Goal: Navigation & Orientation: Find specific page/section

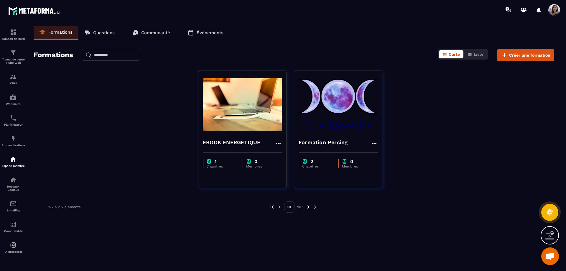
click at [360, 120] on img at bounding box center [338, 104] width 79 height 59
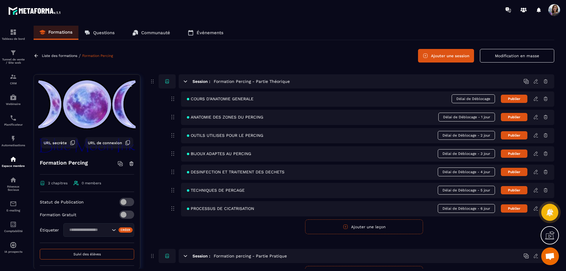
scroll to position [33, 0]
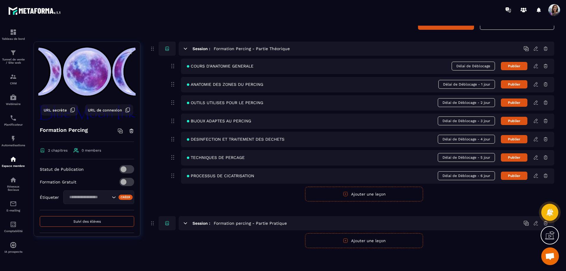
click at [185, 224] on icon at bounding box center [185, 222] width 3 height 1
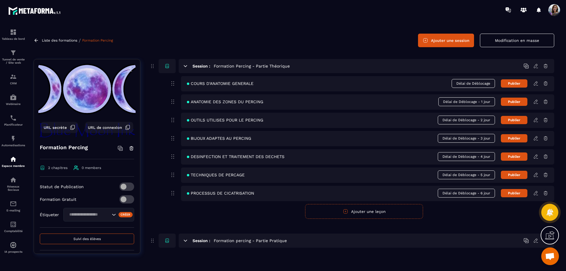
click at [536, 240] on icon at bounding box center [536, 240] width 5 height 5
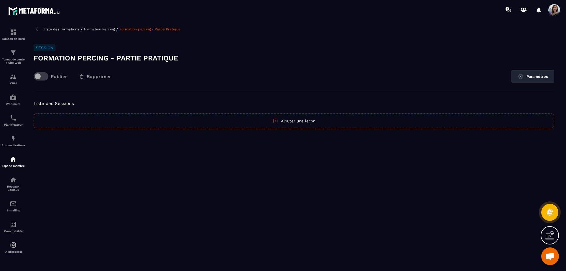
click at [37, 31] on img at bounding box center [37, 29] width 7 height 7
